Goal: Information Seeking & Learning: Check status

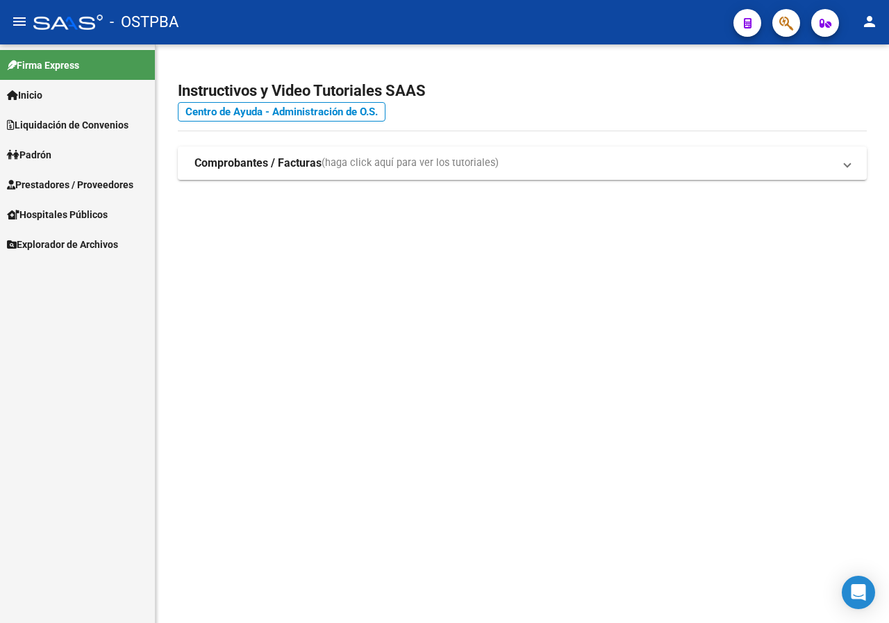
click at [778, 33] on button "button" at bounding box center [786, 23] width 28 height 28
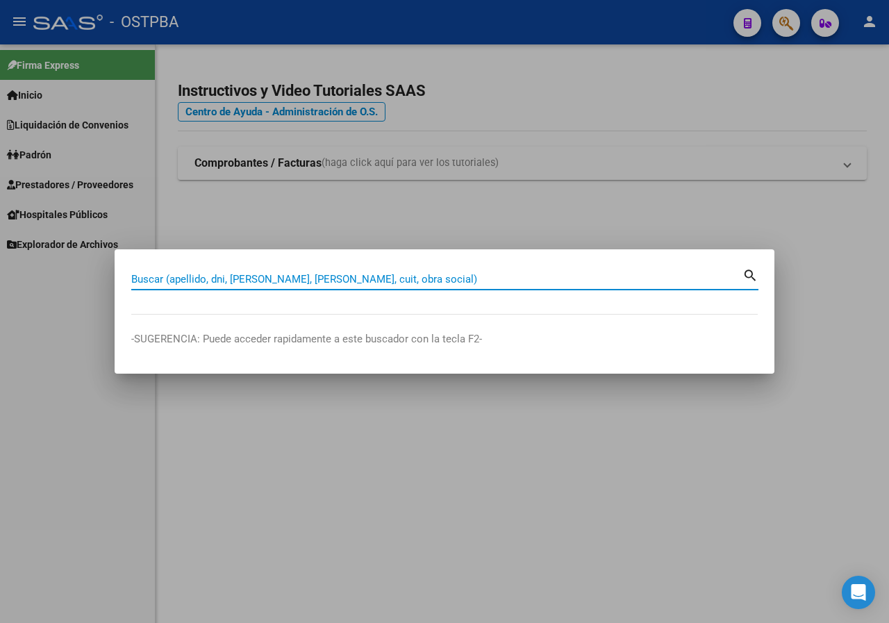
paste input "37124596"
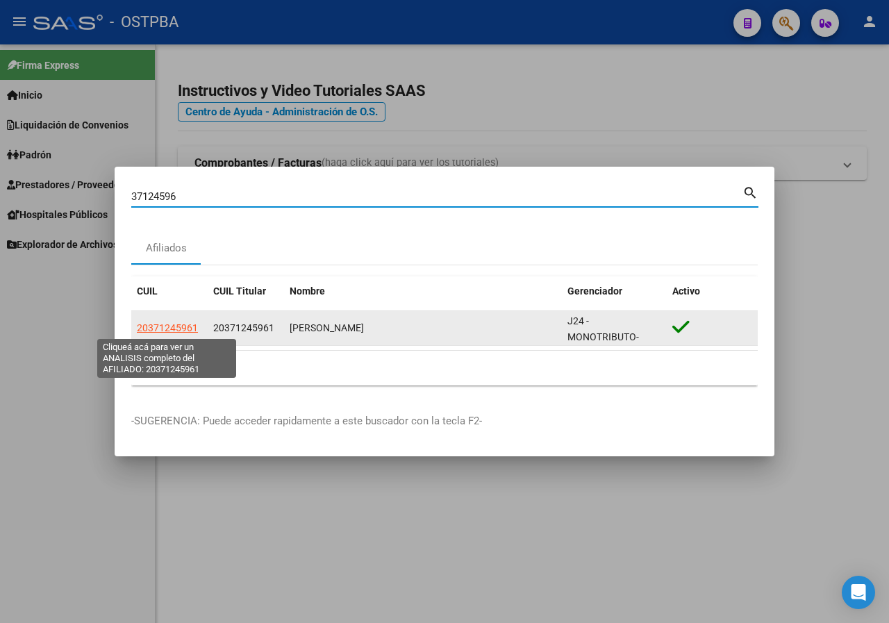
click at [160, 330] on span "20371245961" at bounding box center [167, 327] width 61 height 11
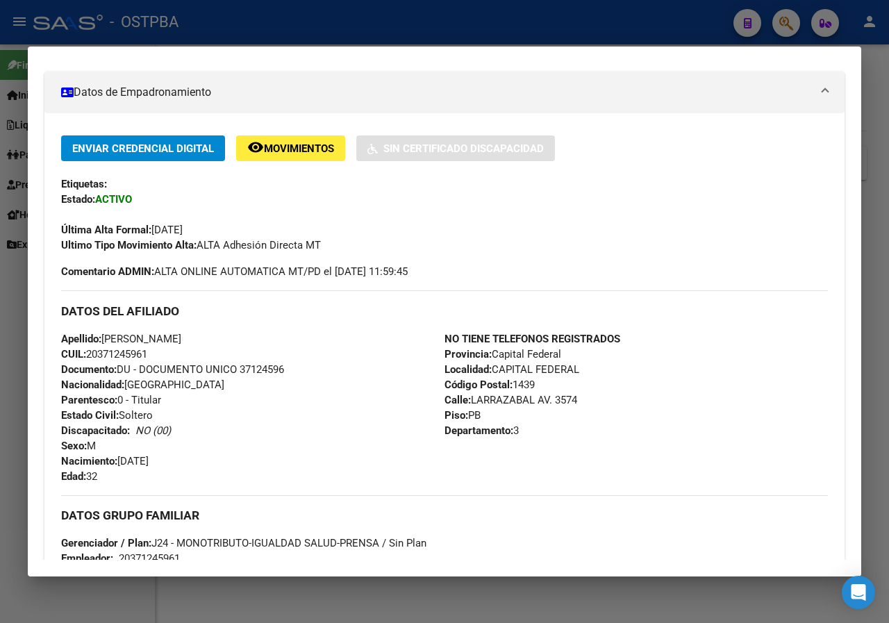
scroll to position [278, 0]
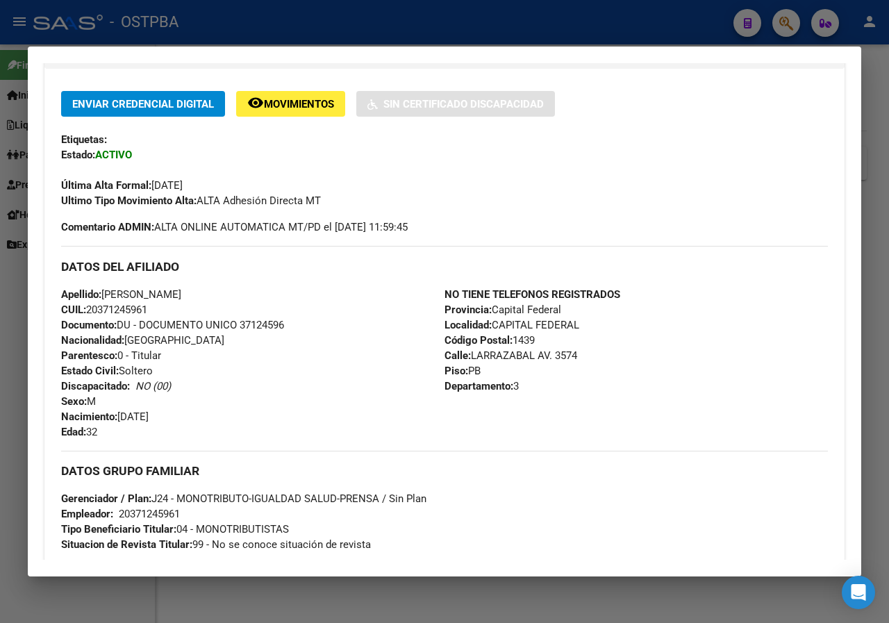
click at [28, 172] on mat-dialog-content "Análisis Afiliado - CUIL: 20371245961 DATOS PADRÓN ÁGIL: [PERSON_NAME] | ACTIVO…" at bounding box center [444, 311] width 833 height 496
click at [0, 217] on div at bounding box center [444, 311] width 889 height 623
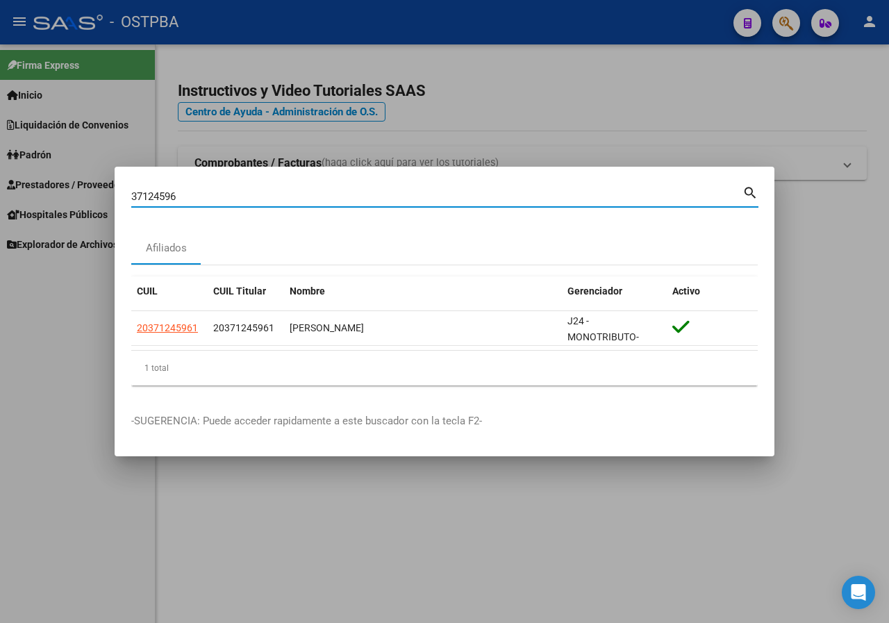
drag, startPoint x: 195, startPoint y: 193, endPoint x: 0, endPoint y: 194, distance: 195.1
click at [0, 194] on div "37124596 Buscar (apellido, dni, cuil, nro traspaso, cuit, obra social) search A…" at bounding box center [444, 311] width 889 height 623
paste input "51162699"
type input "51162699"
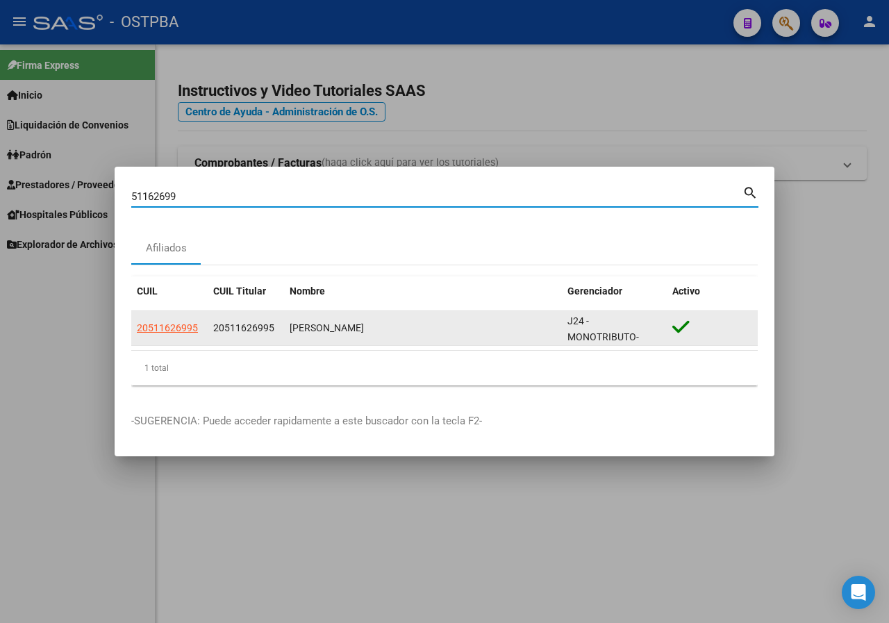
click at [168, 318] on datatable-body-cell "20511626995" at bounding box center [169, 328] width 76 height 34
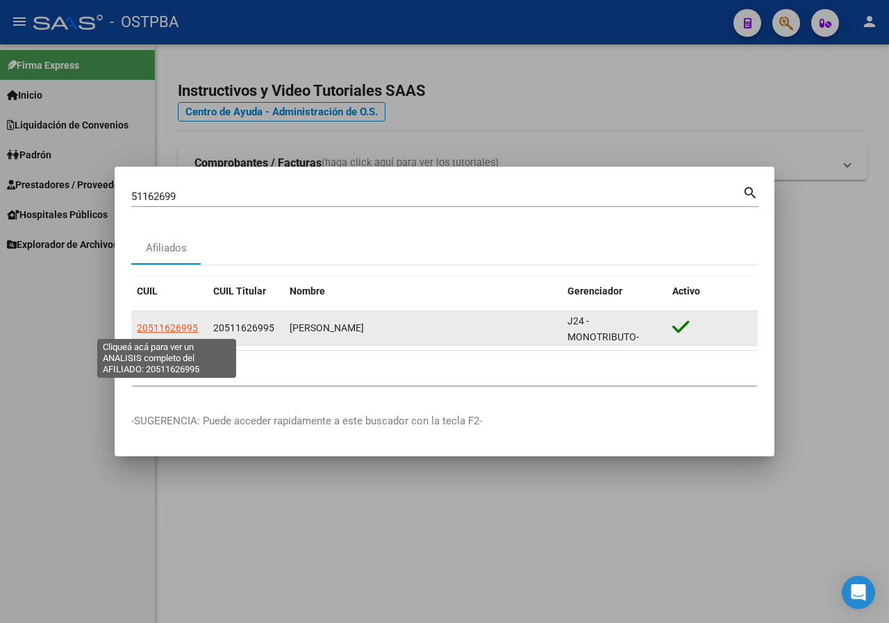
click at [170, 323] on span "20511626995" at bounding box center [167, 327] width 61 height 11
type textarea "20511626995"
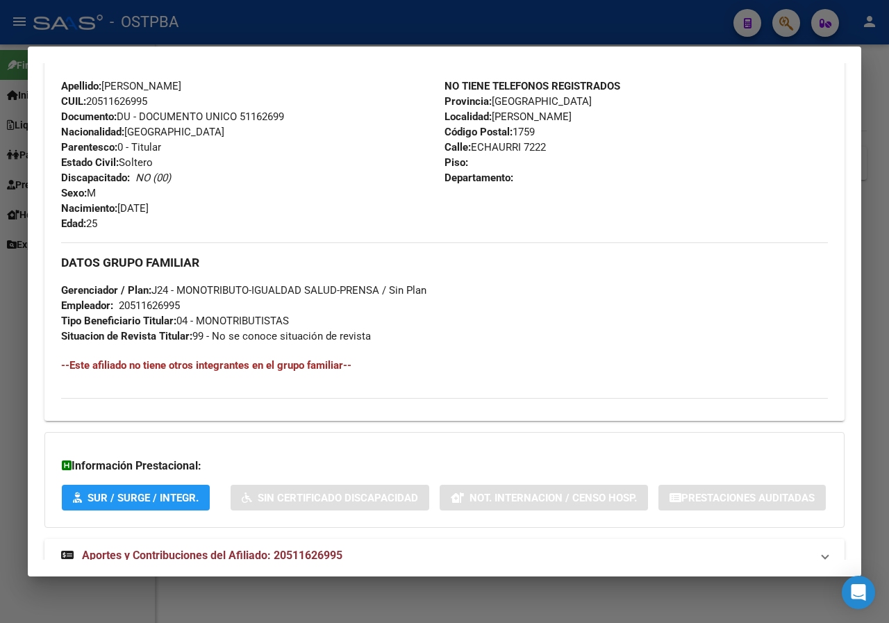
scroll to position [566, 0]
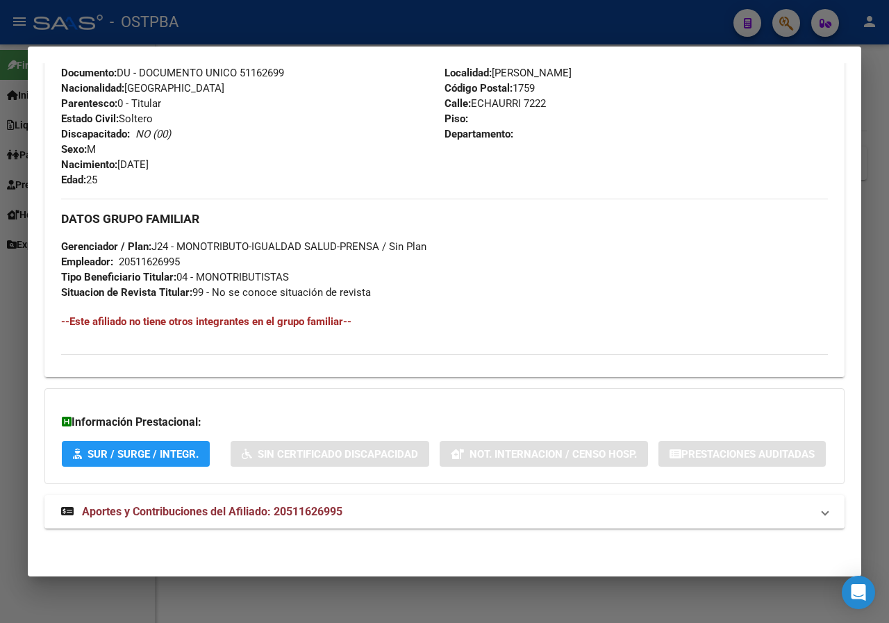
click at [0, 214] on div at bounding box center [444, 311] width 889 height 623
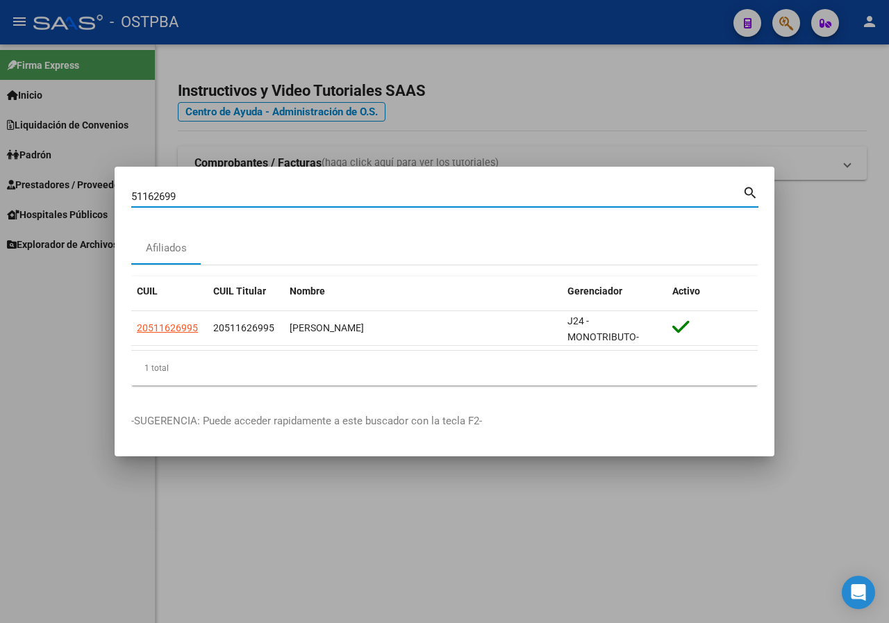
drag, startPoint x: 201, startPoint y: 195, endPoint x: 47, endPoint y: 201, distance: 154.3
click at [47, 201] on div "51162699 Buscar (apellido, dni, cuil, nro traspaso, cuit, obra social) search A…" at bounding box center [444, 311] width 889 height 623
paste input "38259638"
type input "38259638"
